Goal: Book appointment/travel/reservation

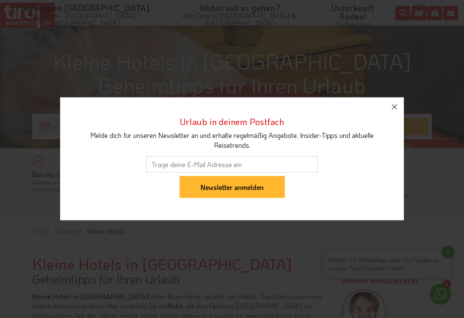
scroll to position [171, 0]
click at [394, 111] on icon "button" at bounding box center [395, 107] width 10 height 10
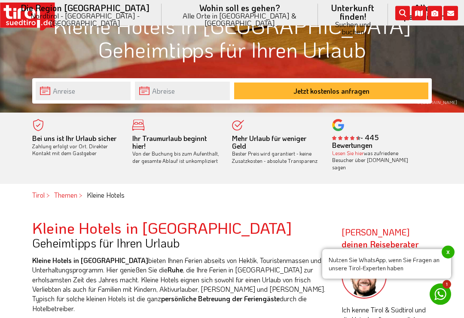
scroll to position [206, 0]
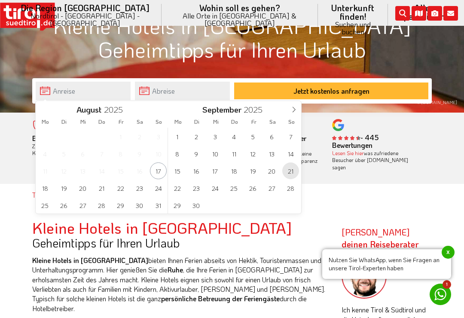
click at [296, 173] on span "21" at bounding box center [291, 171] width 17 height 17
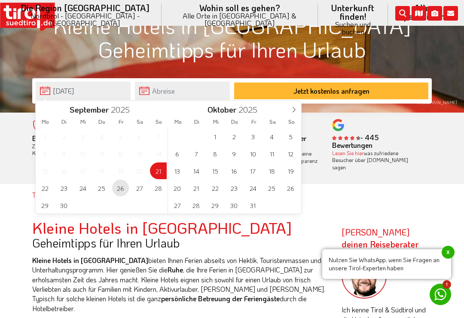
click at [124, 189] on span "26" at bounding box center [120, 188] width 17 height 17
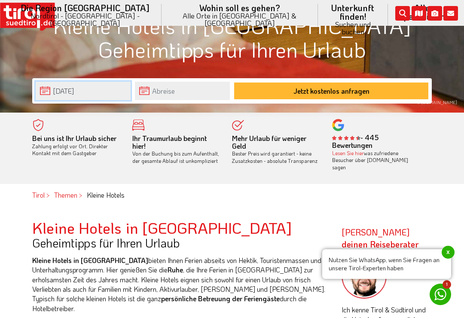
type input "[DATE]"
click at [357, 92] on button "Jetzt kostenlos anfragen" at bounding box center [331, 91] width 194 height 17
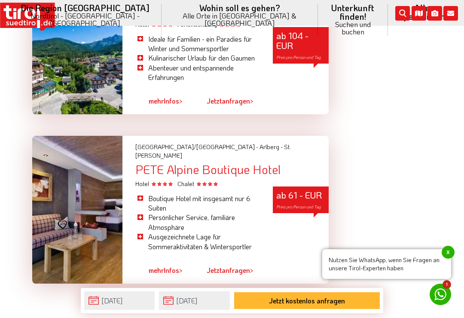
scroll to position [2611, 0]
